Goal: Check status: Check status

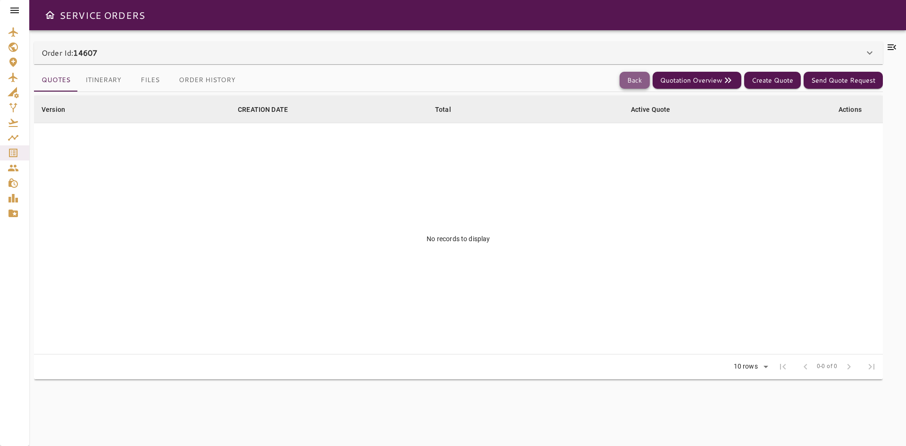
click at [637, 84] on button "Back" at bounding box center [635, 80] width 30 height 17
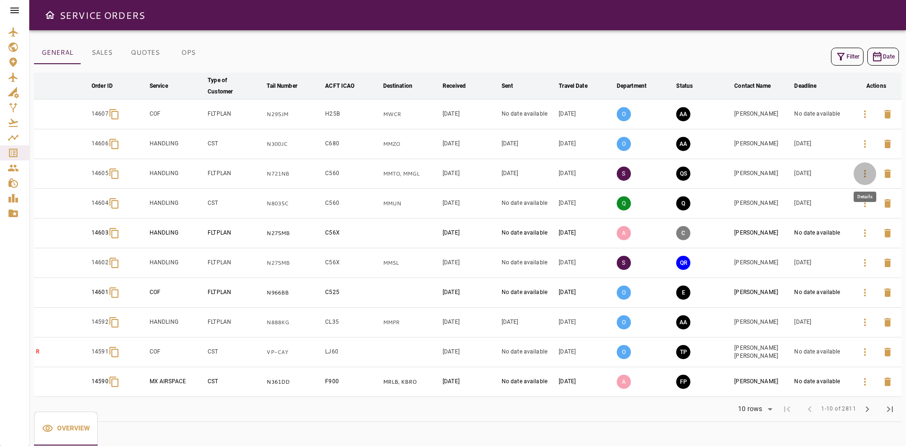
click at [861, 177] on icon "button" at bounding box center [865, 173] width 11 height 11
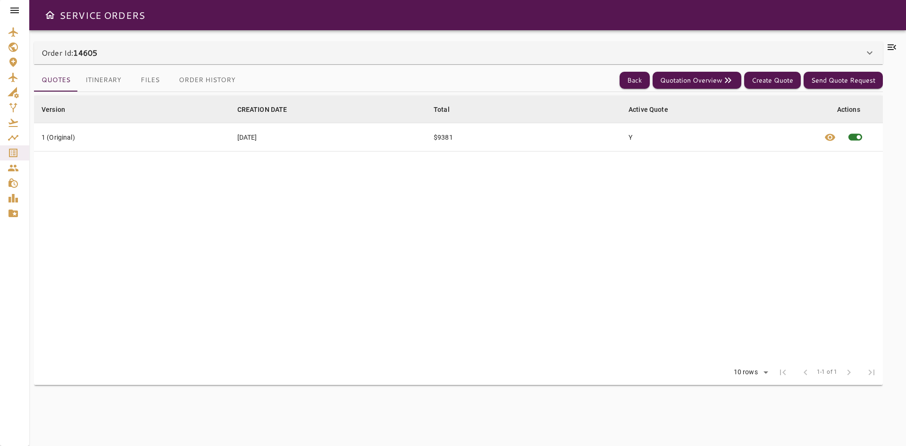
click at [289, 51] on div "Order Id: 14605" at bounding box center [453, 52] width 823 height 11
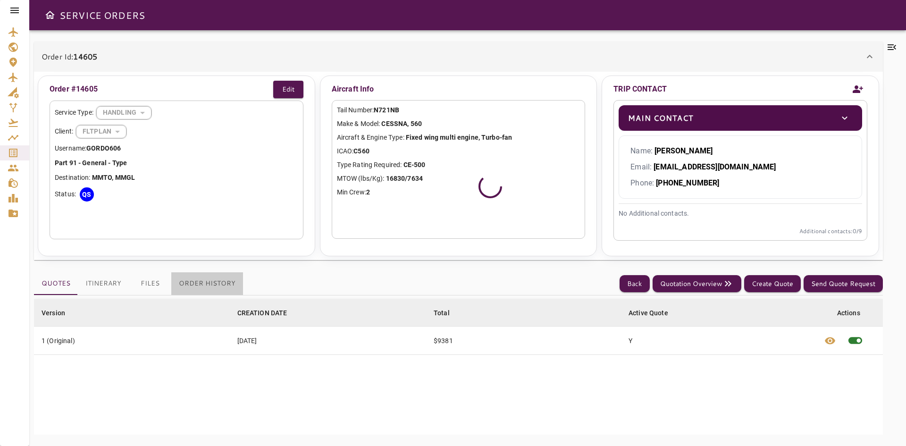
click at [215, 284] on button "Order History" at bounding box center [207, 283] width 72 height 23
